Goal: Browse casually

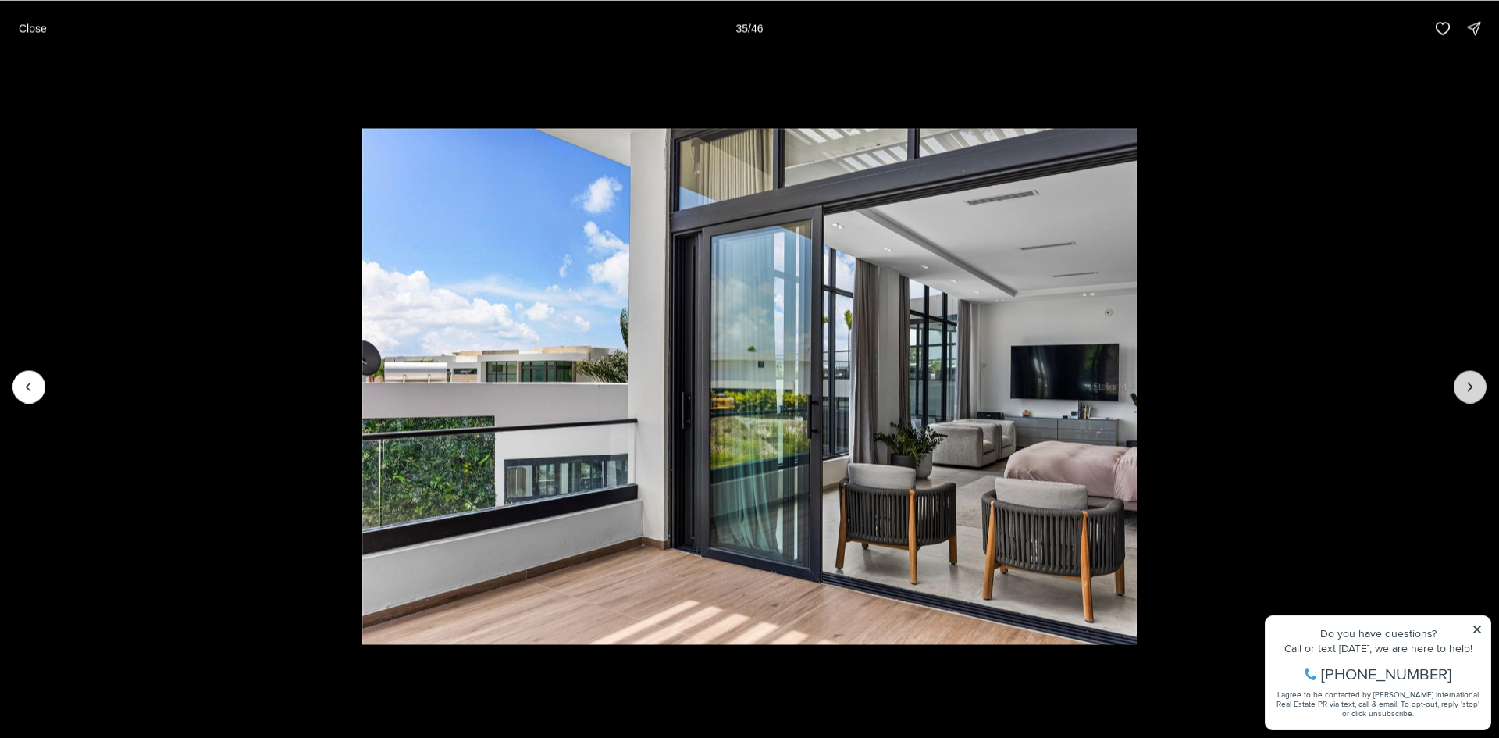
click at [1471, 375] on button "Next slide" at bounding box center [1470, 386] width 33 height 33
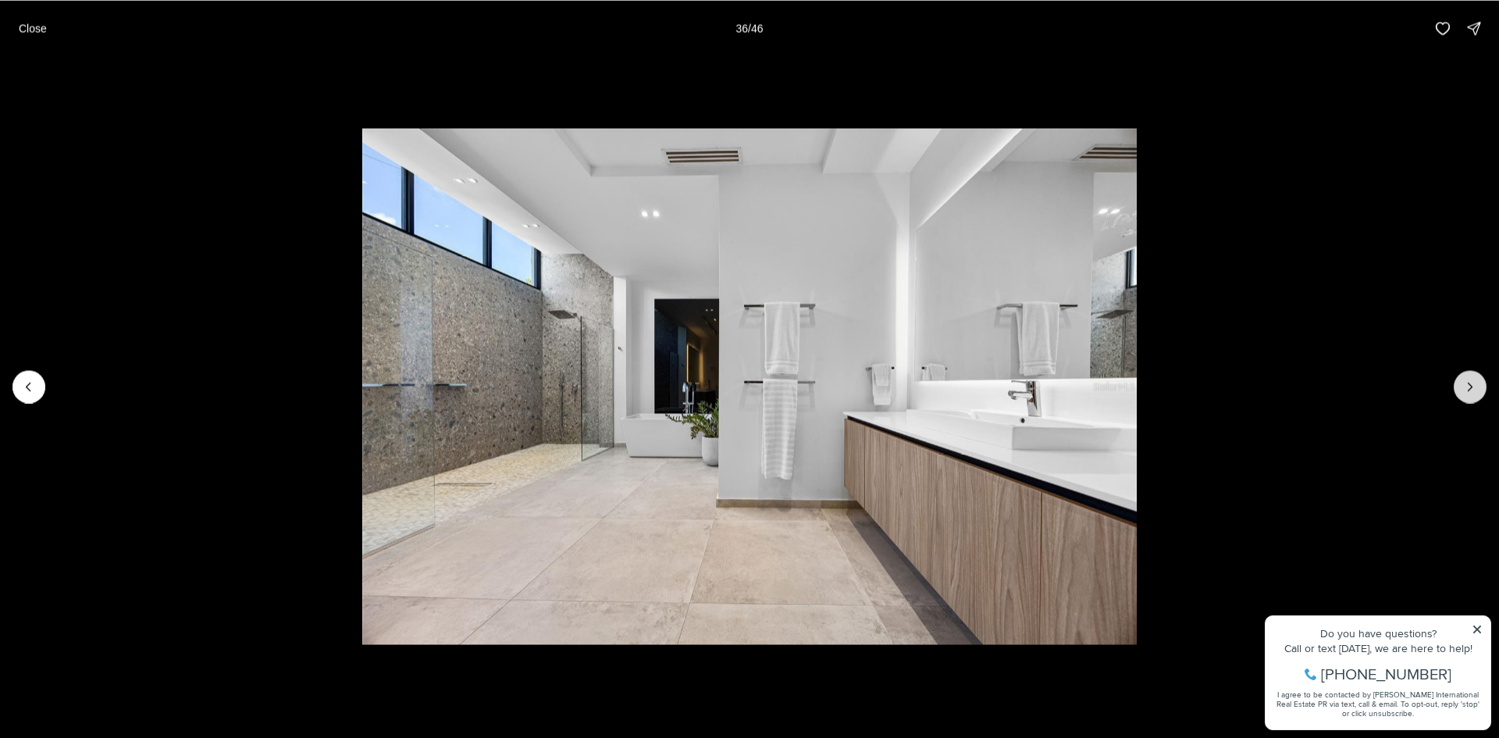
click at [1471, 375] on button "Next slide" at bounding box center [1470, 386] width 33 height 33
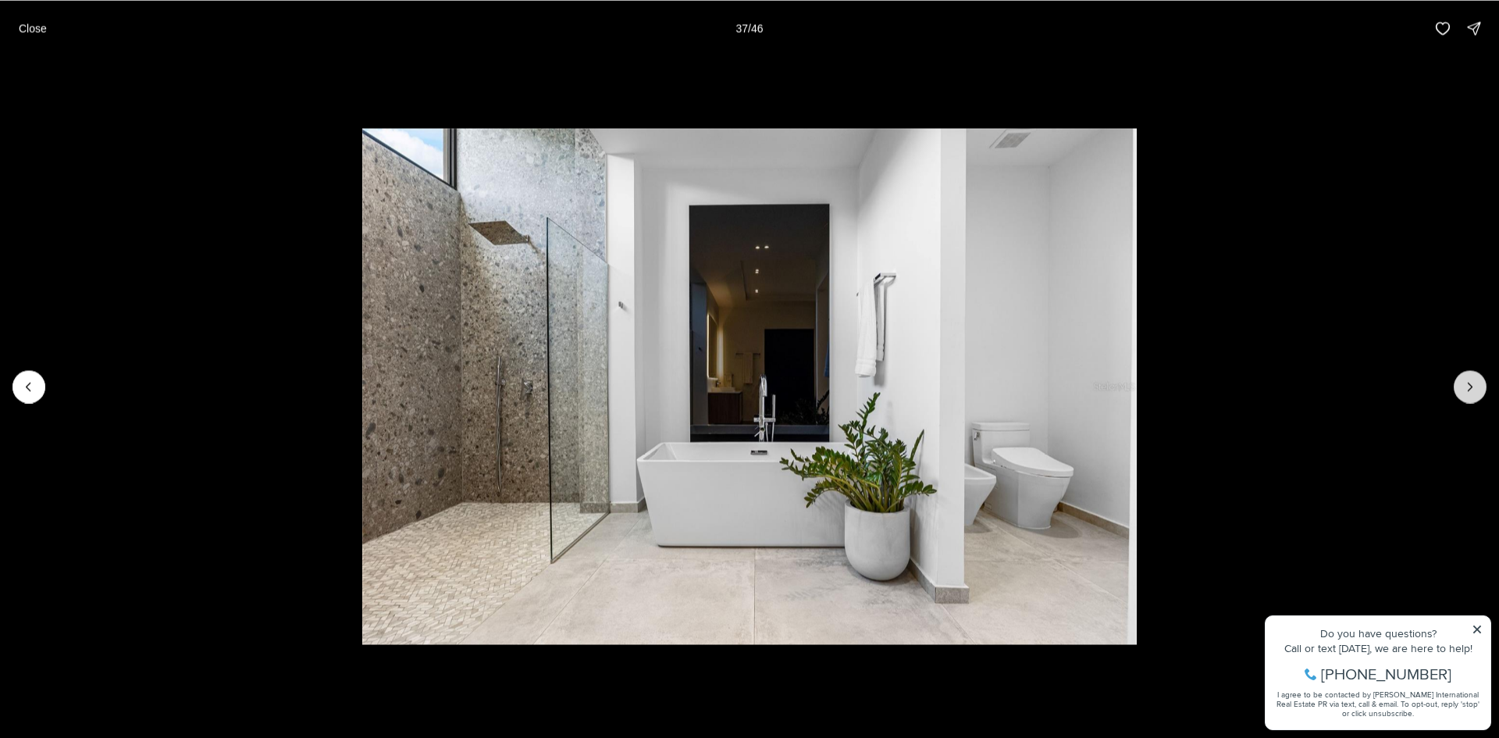
click at [1471, 375] on button "Next slide" at bounding box center [1470, 386] width 33 height 33
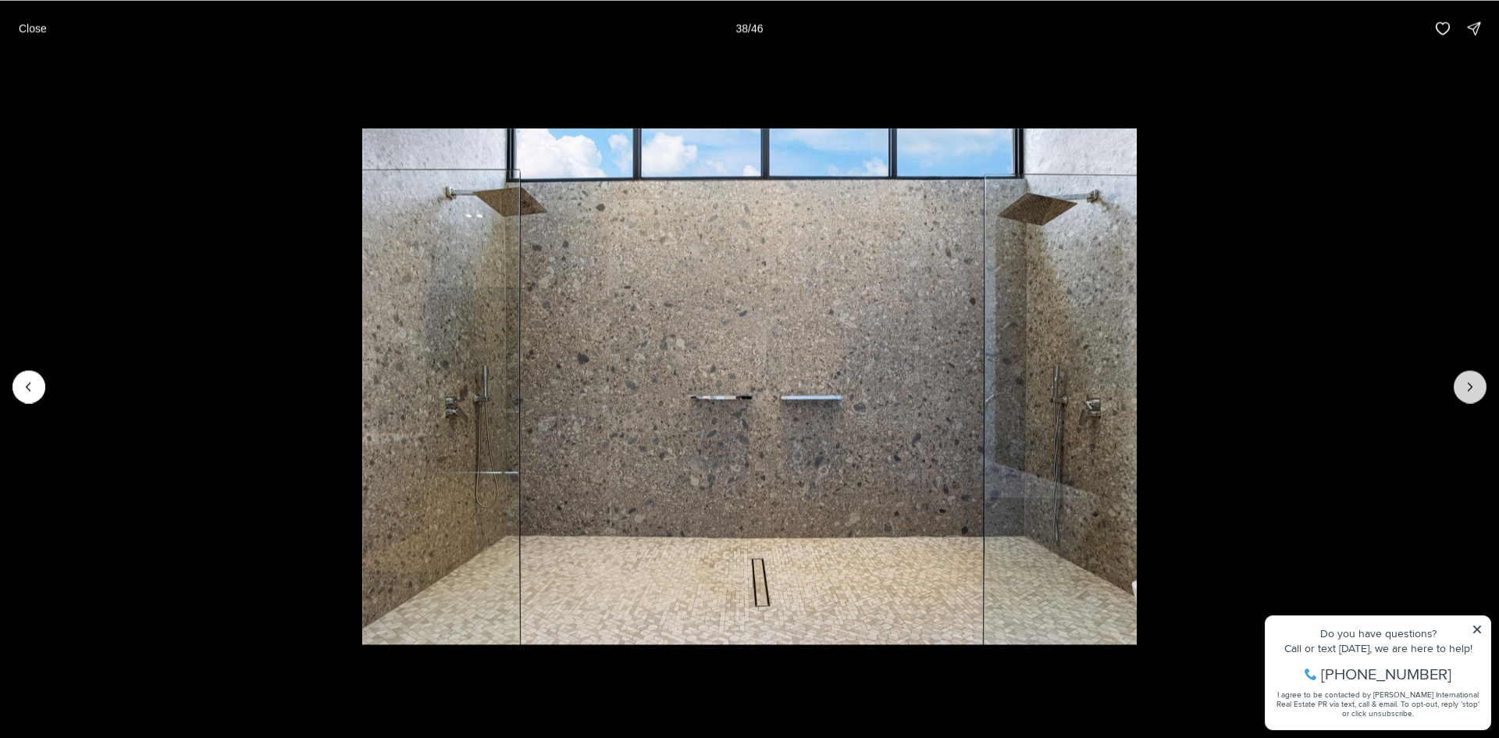
click at [1471, 375] on button "Next slide" at bounding box center [1470, 386] width 33 height 33
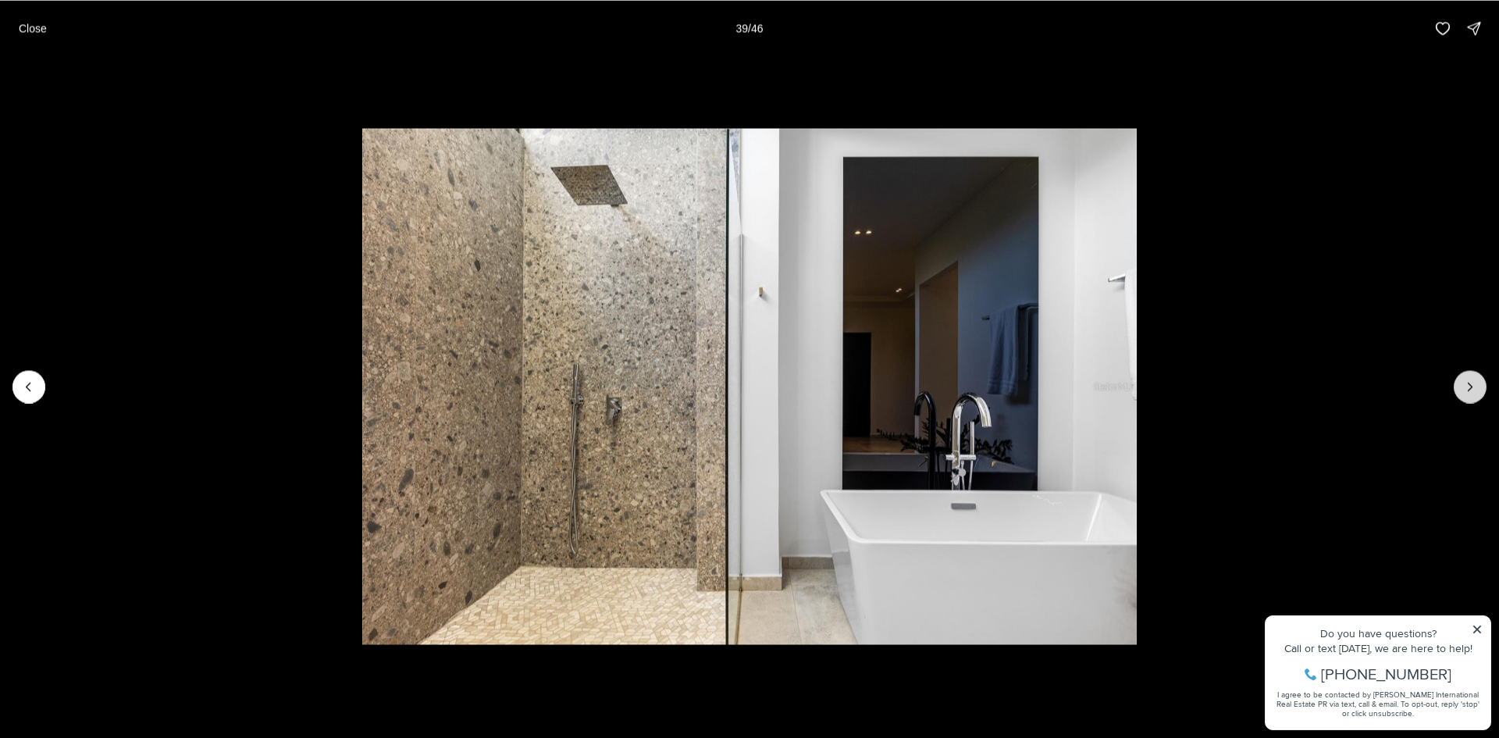
click at [1471, 375] on button "Next slide" at bounding box center [1470, 386] width 33 height 33
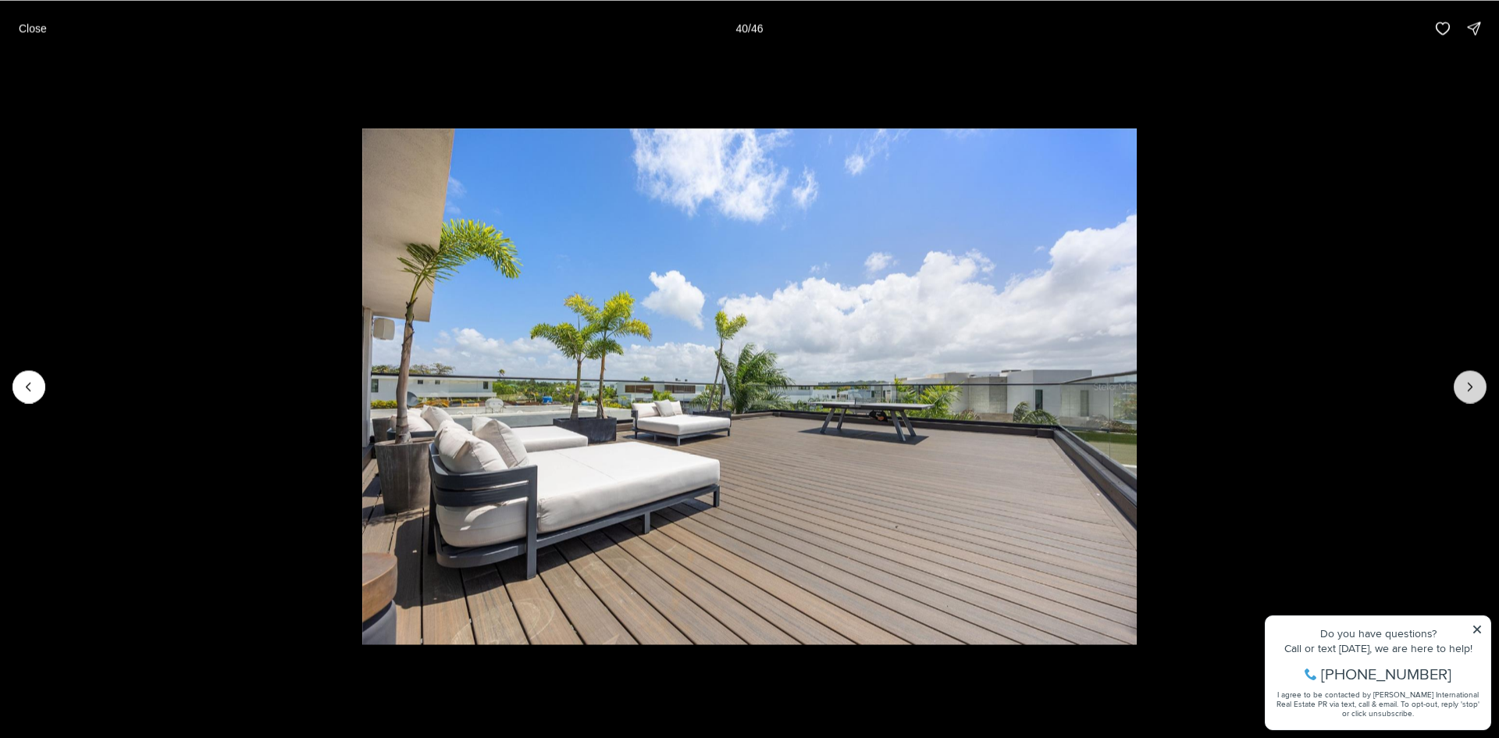
click at [1471, 375] on button "Next slide" at bounding box center [1470, 386] width 33 height 33
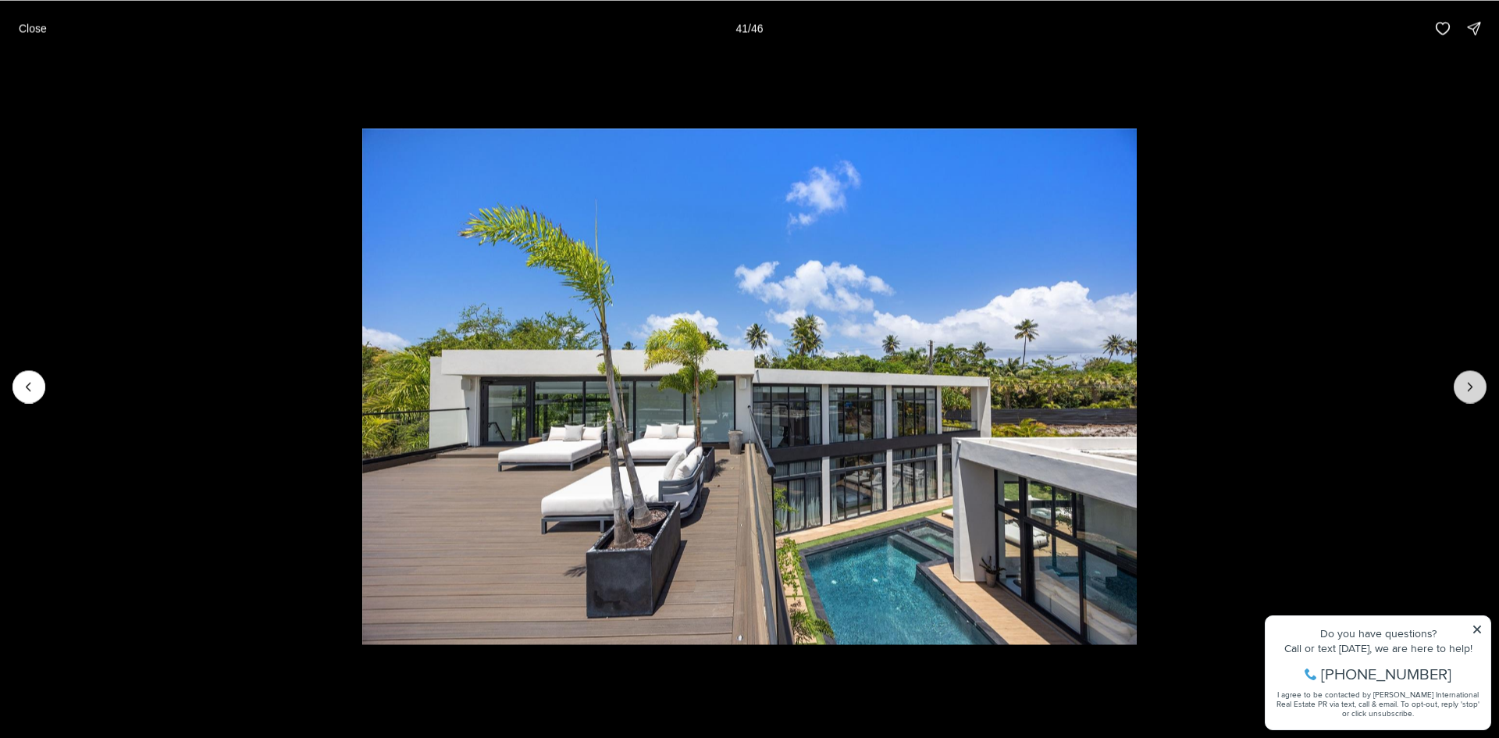
click at [1471, 375] on button "Next slide" at bounding box center [1470, 386] width 33 height 33
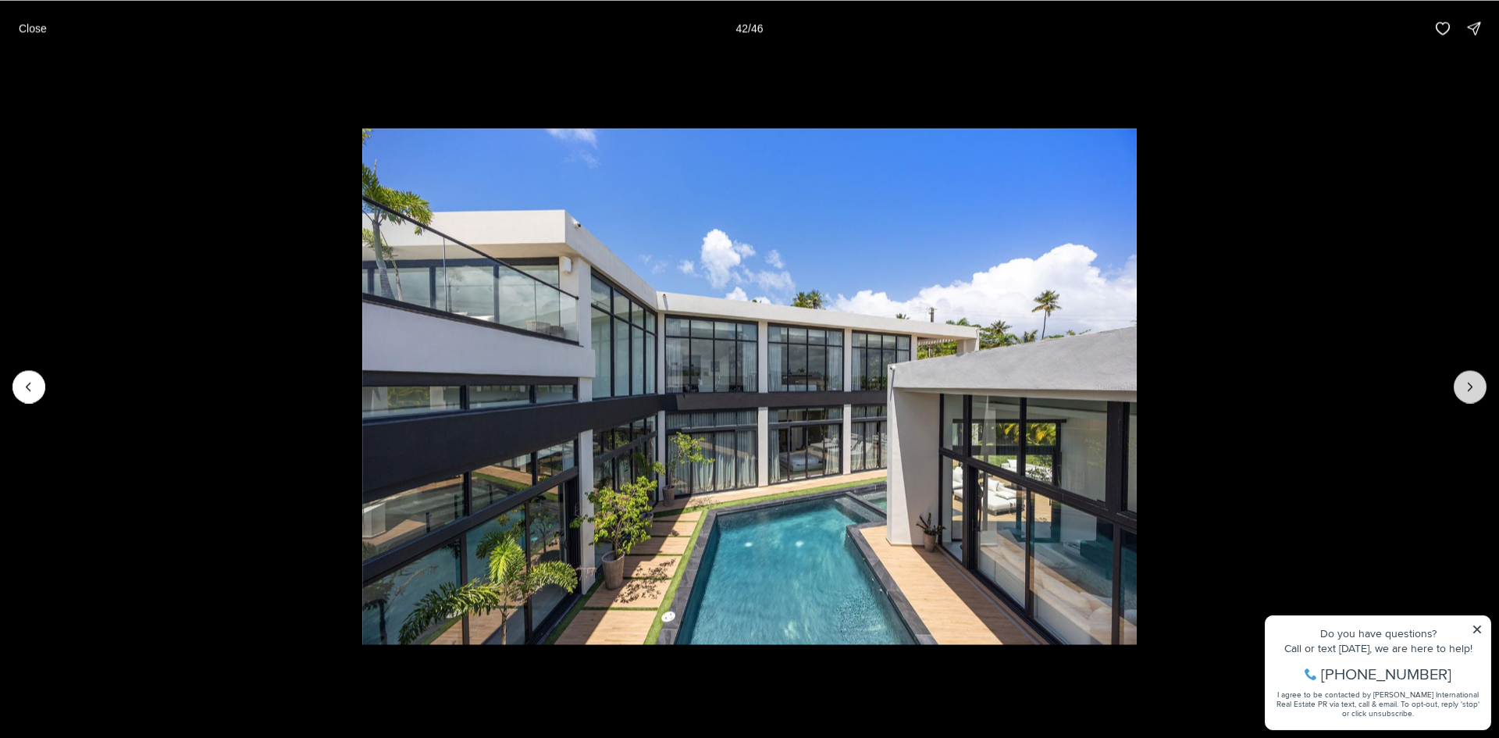
click at [1471, 375] on button "Next slide" at bounding box center [1470, 386] width 33 height 33
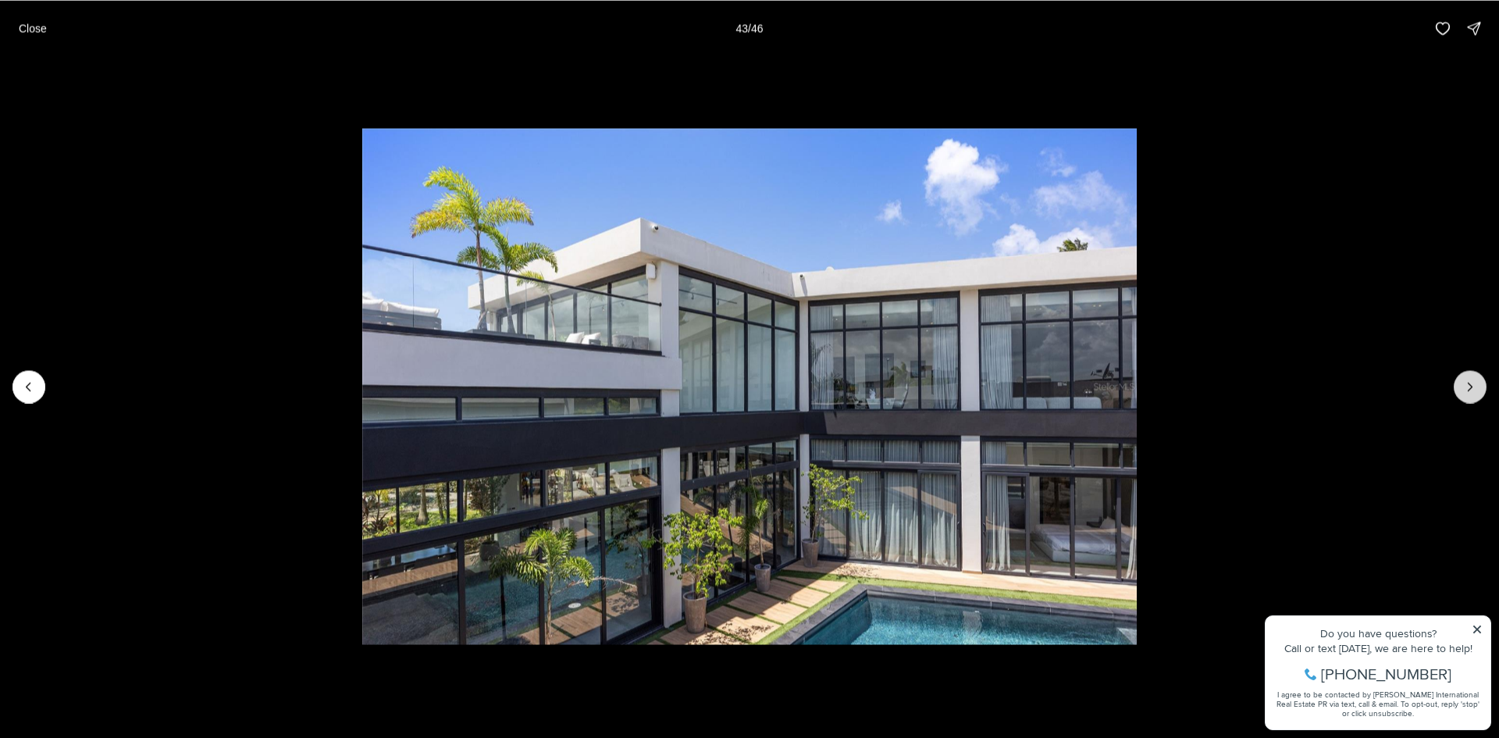
click at [1471, 375] on button "Next slide" at bounding box center [1470, 386] width 33 height 33
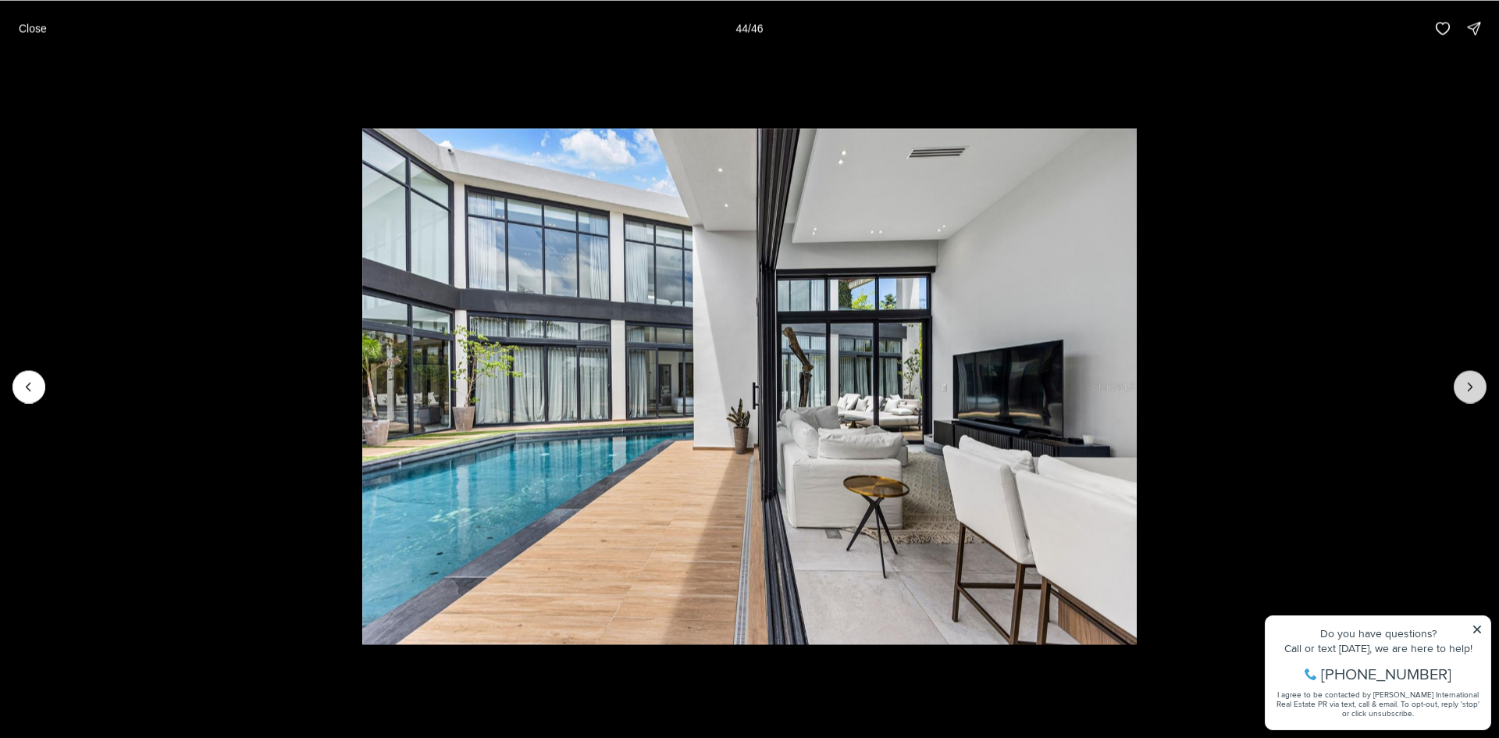
click at [1471, 375] on button "Next slide" at bounding box center [1470, 386] width 33 height 33
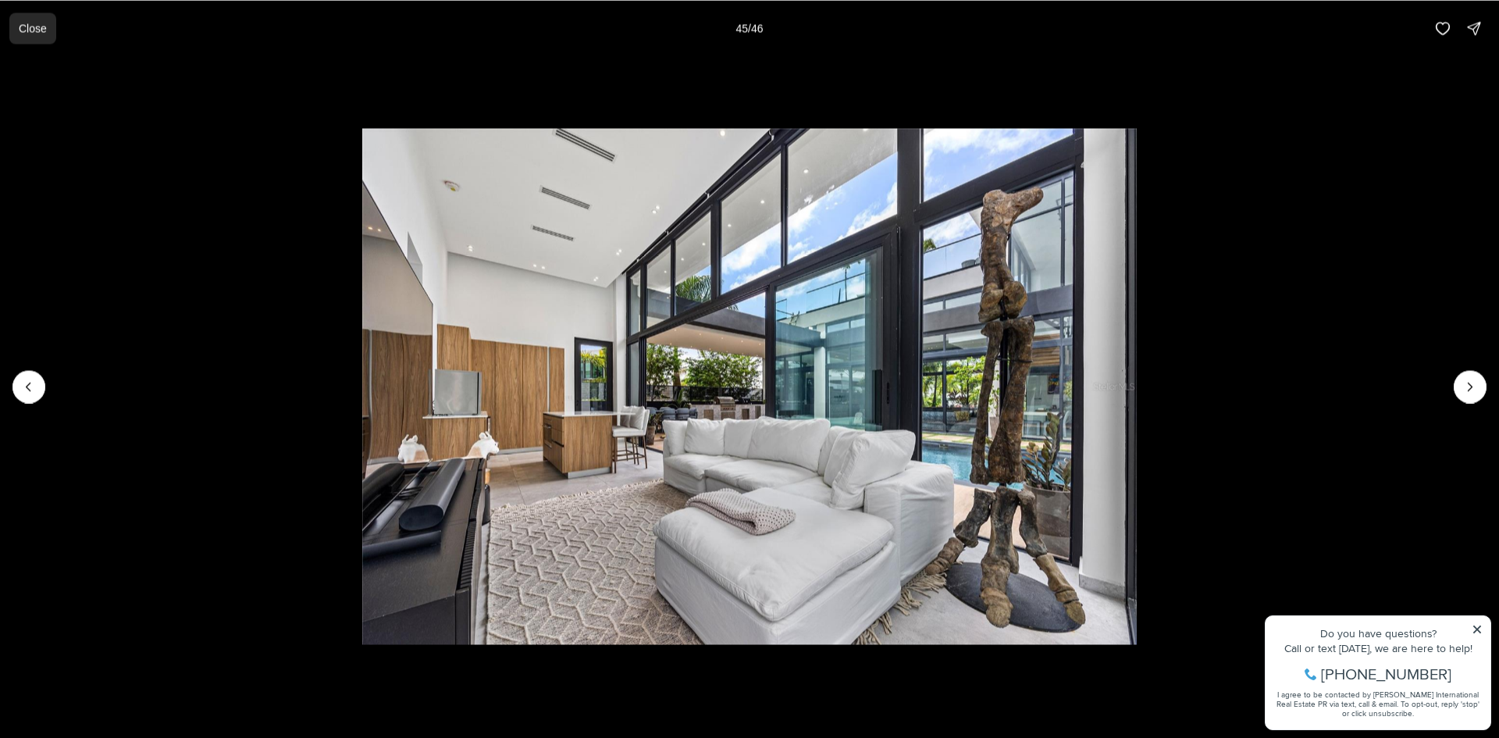
click at [17, 21] on button "Close" at bounding box center [32, 27] width 47 height 31
